Goal: Information Seeking & Learning: Learn about a topic

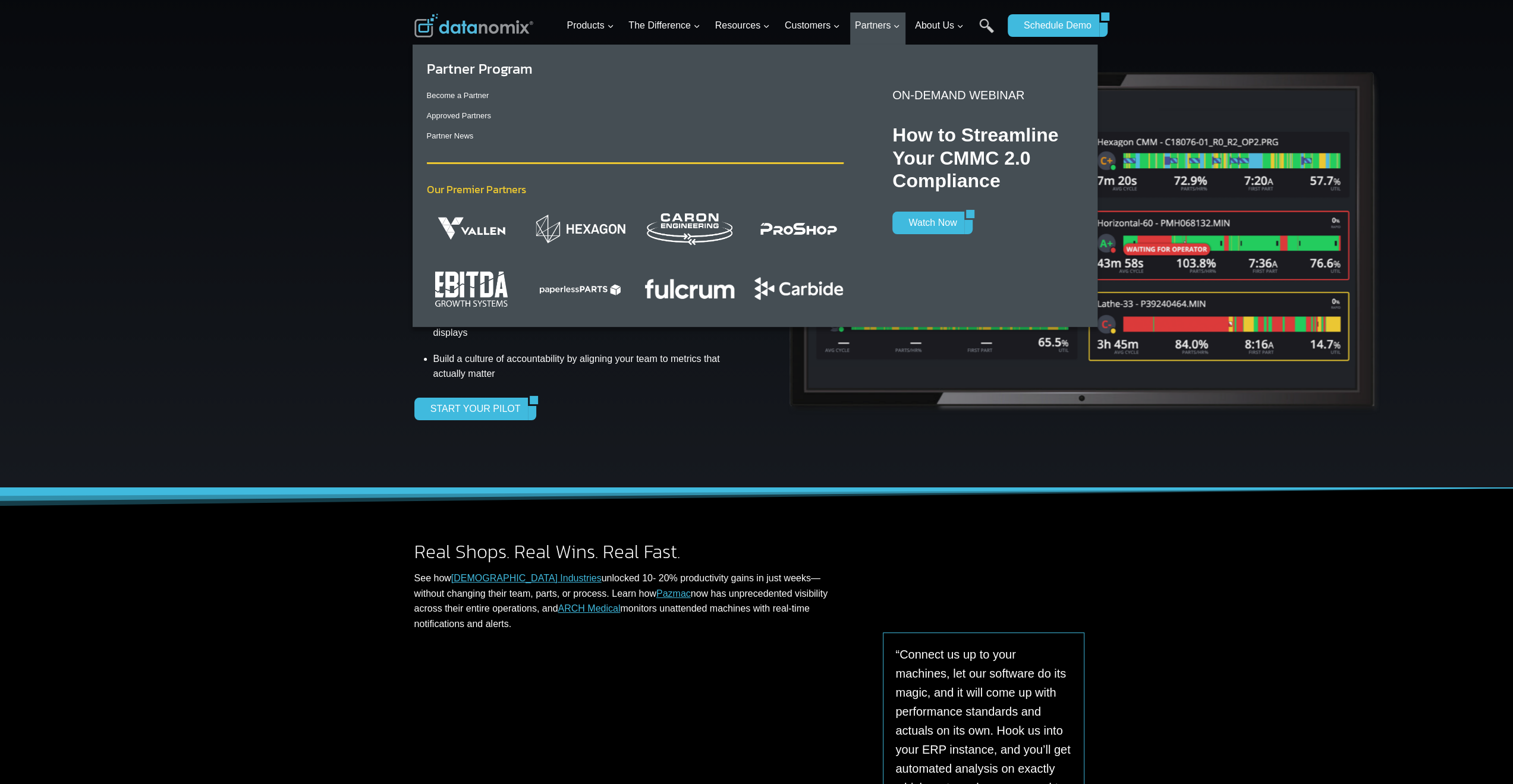
click at [567, 230] on img "Primary Navigation" at bounding box center [581, 229] width 90 height 30
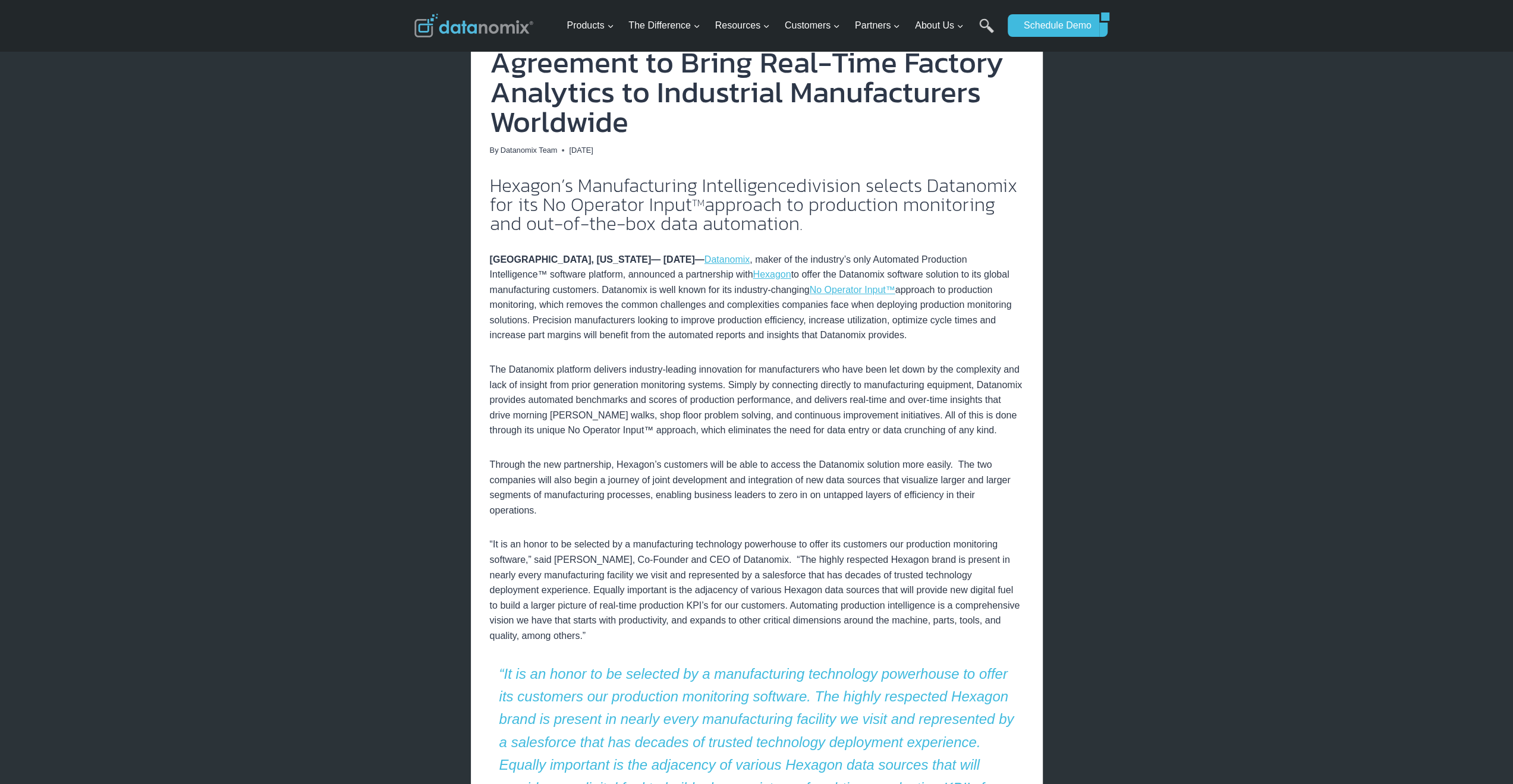
scroll to position [238, 0]
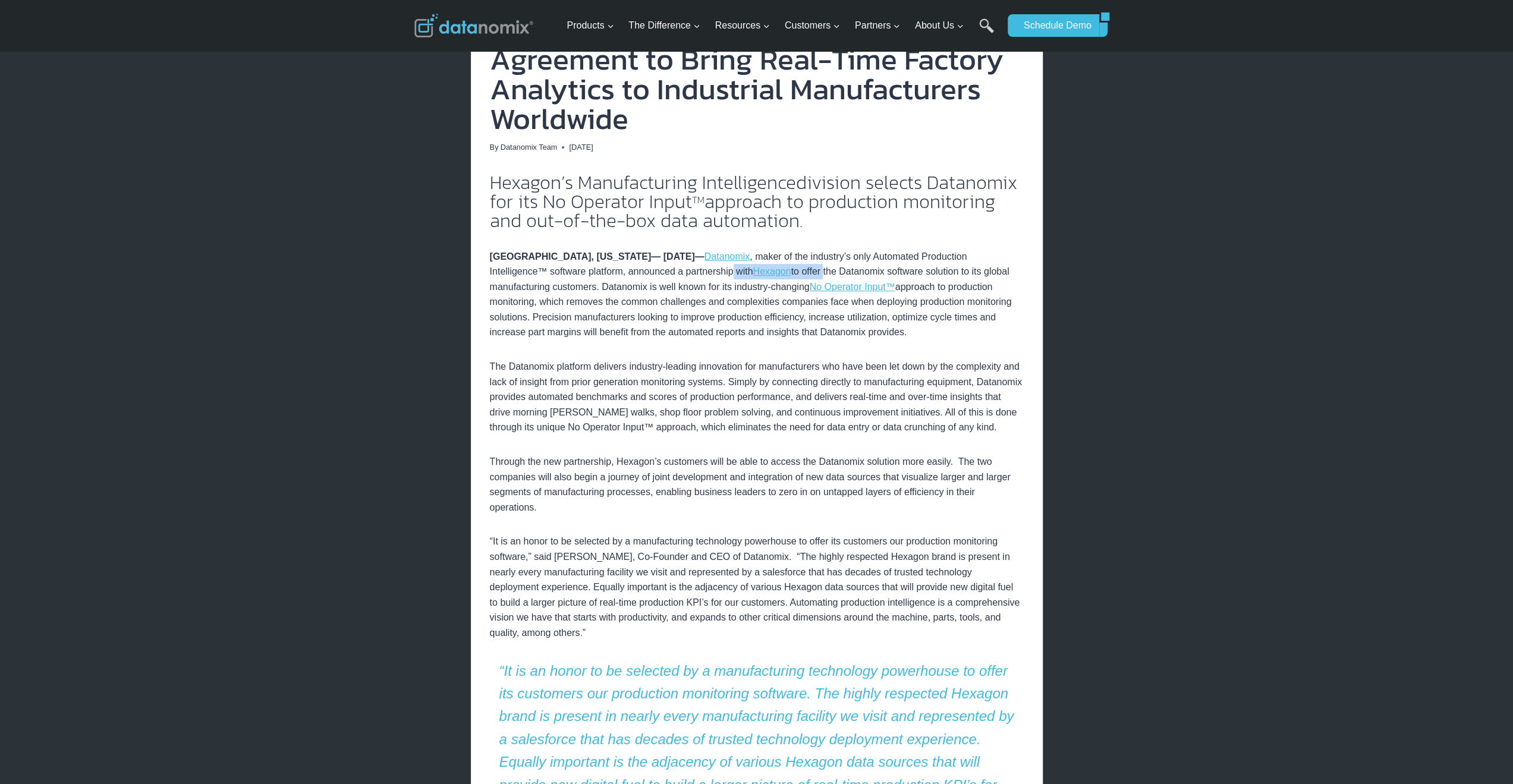
drag, startPoint x: 753, startPoint y: 273, endPoint x: 826, endPoint y: 272, distance: 73.0
click at [826, 272] on p "NASHUA, NEW HAMPSHIRE— January 23, 2023 — Datanomix , maker of the industry’s o…" at bounding box center [757, 295] width 534 height 92
click at [909, 274] on p "NASHUA, NEW HAMPSHIRE— January 23, 2023 — Datanomix , maker of the industry’s o…" at bounding box center [757, 295] width 534 height 92
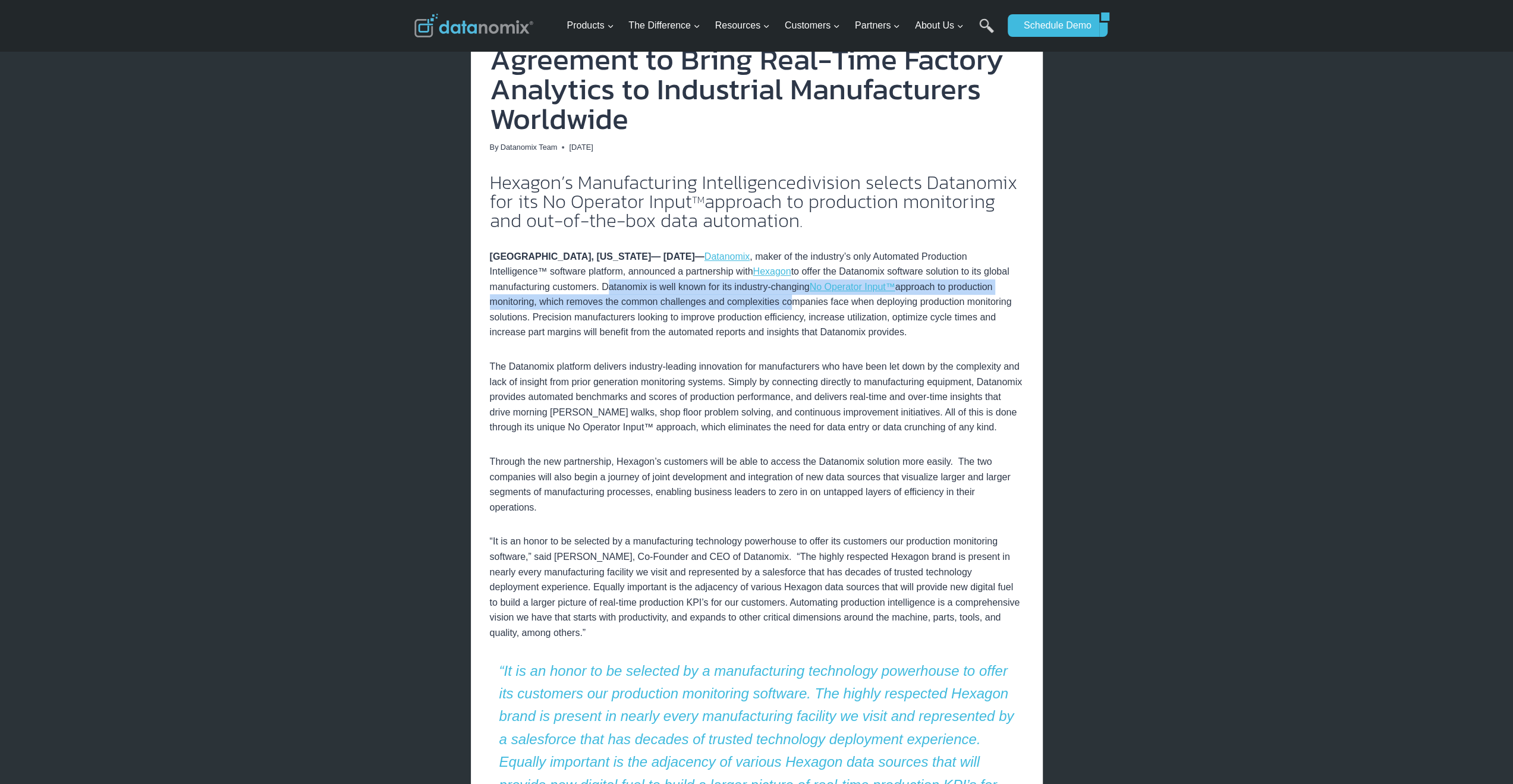
drag, startPoint x: 603, startPoint y: 292, endPoint x: 785, endPoint y: 305, distance: 182.5
click at [785, 305] on p "NASHUA, NEW HAMPSHIRE— January 23, 2023 — Datanomix , maker of the industry’s o…" at bounding box center [757, 295] width 534 height 92
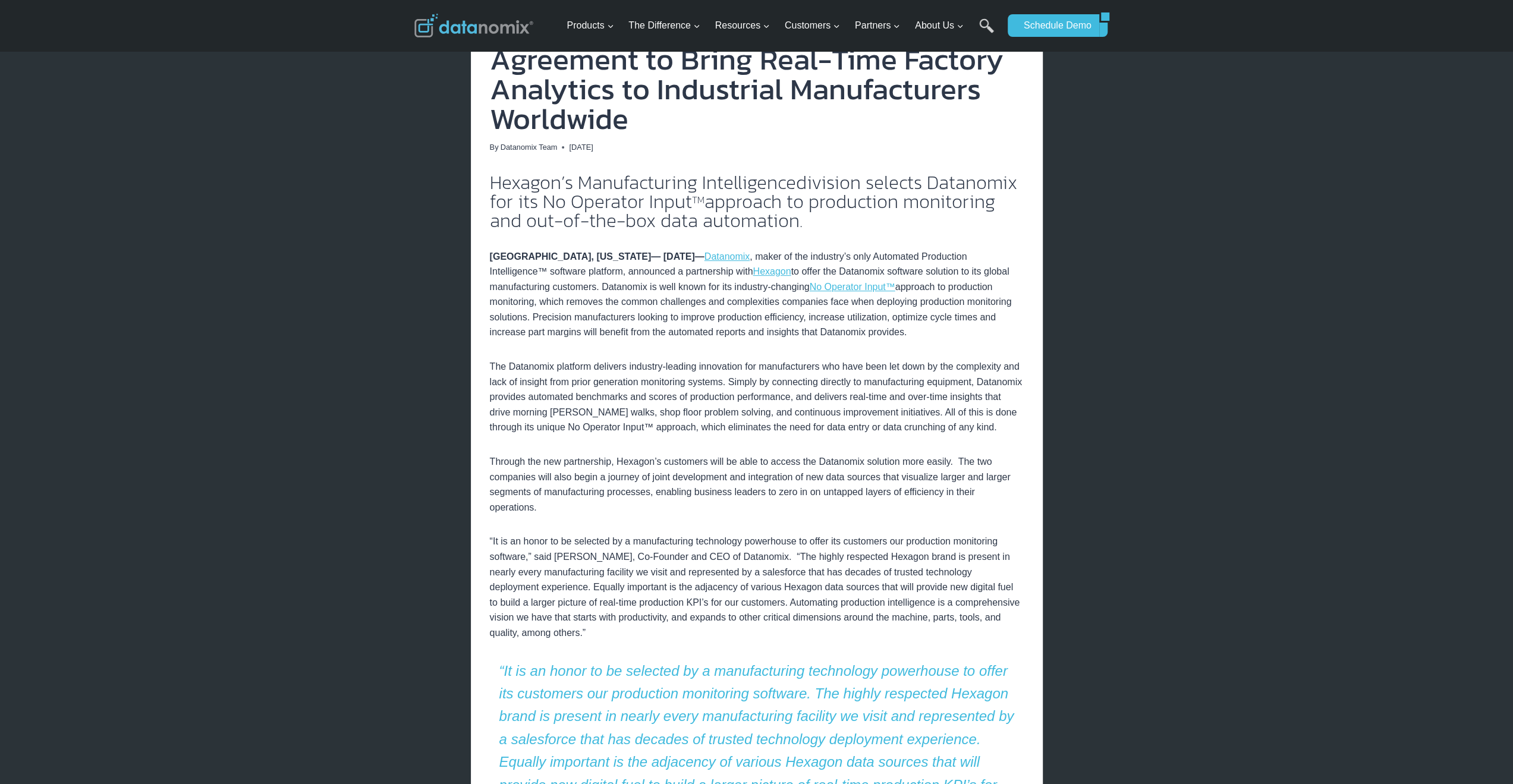
click at [811, 325] on p "NASHUA, NEW HAMPSHIRE— January 23, 2023 — Datanomix , maker of the industry’s o…" at bounding box center [757, 295] width 534 height 92
